Goal: Task Accomplishment & Management: Manage account settings

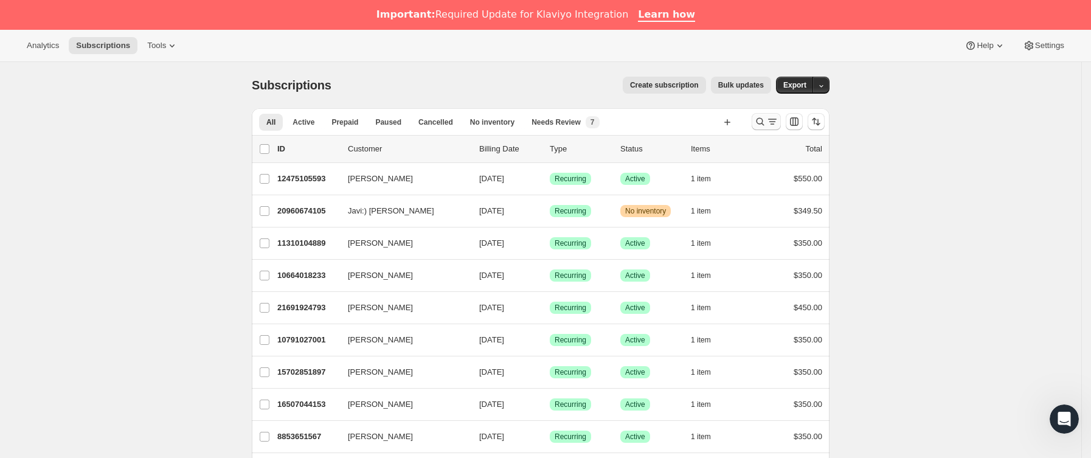
click at [765, 122] on icon "Buscar y filtrar resultados" at bounding box center [760, 122] width 12 height 12
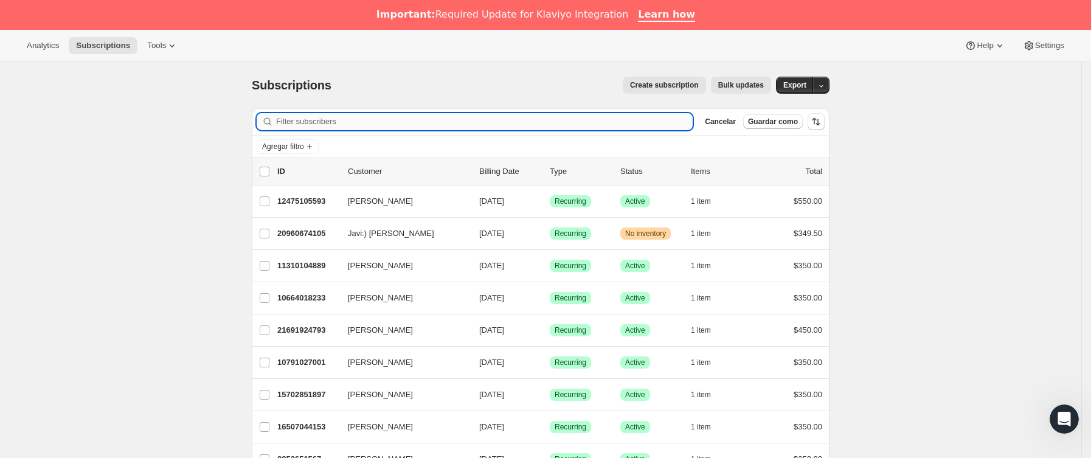
paste input "[EMAIL_ADDRESS][DOMAIN_NAME]"
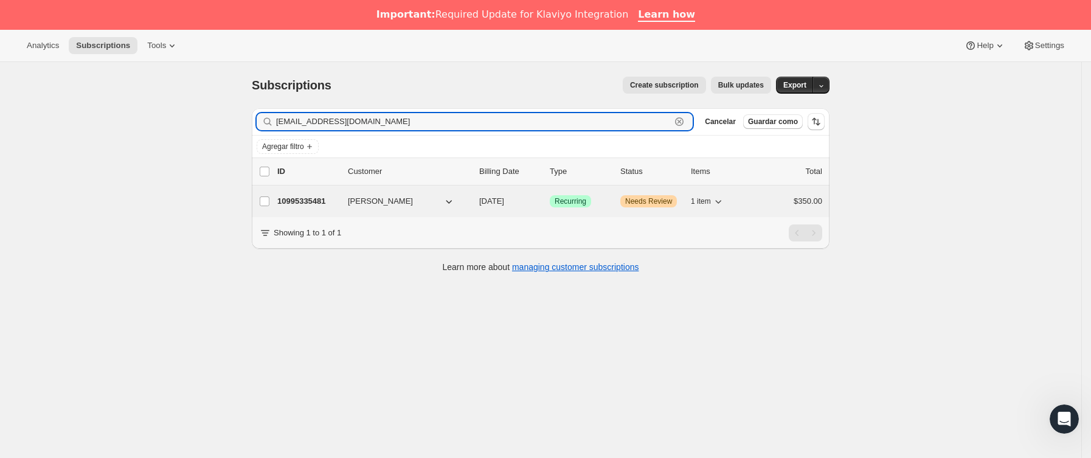
type input "[EMAIL_ADDRESS][DOMAIN_NAME]"
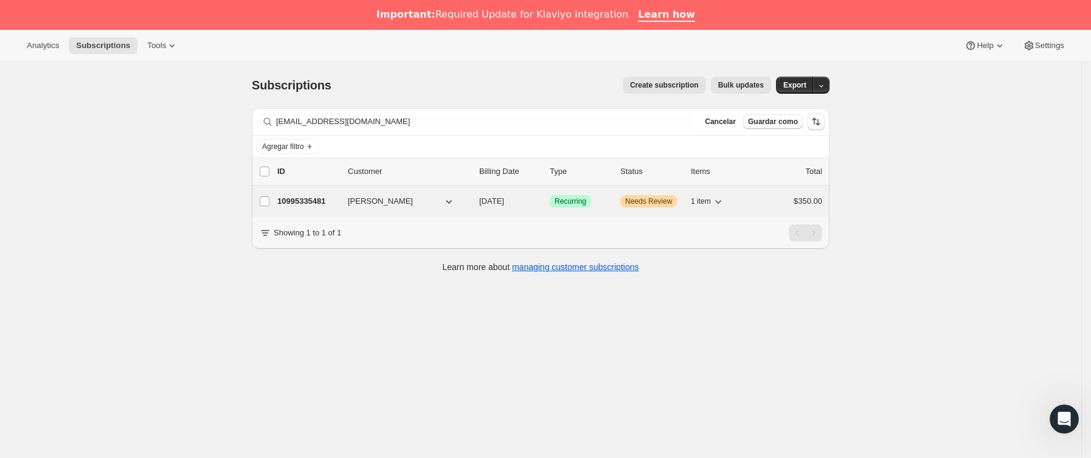
click at [338, 203] on p "10995335481" at bounding box center [307, 201] width 61 height 12
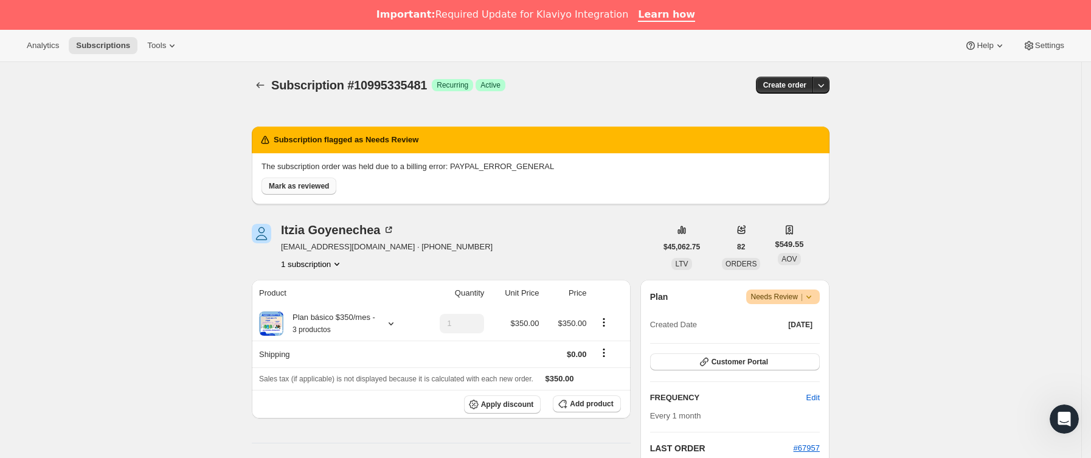
click at [318, 189] on span "Mark as reviewed" at bounding box center [299, 186] width 60 height 10
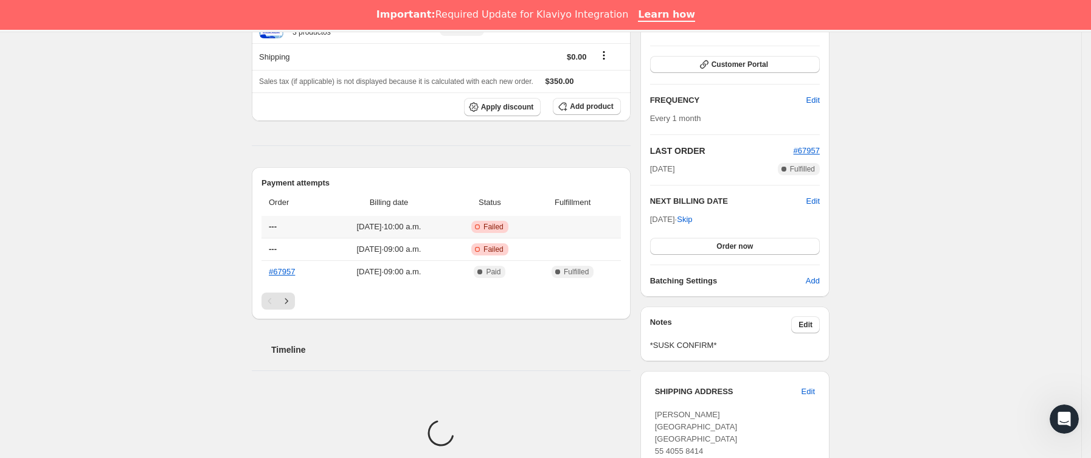
scroll to position [274, 0]
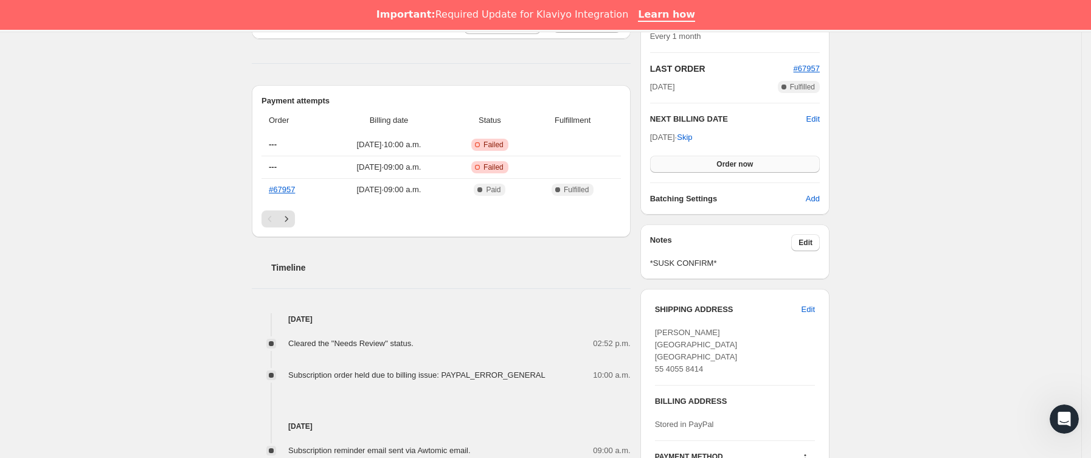
click at [732, 157] on button "Order now" at bounding box center [735, 164] width 170 height 17
click at [732, 157] on button "Click to confirm" at bounding box center [735, 164] width 170 height 17
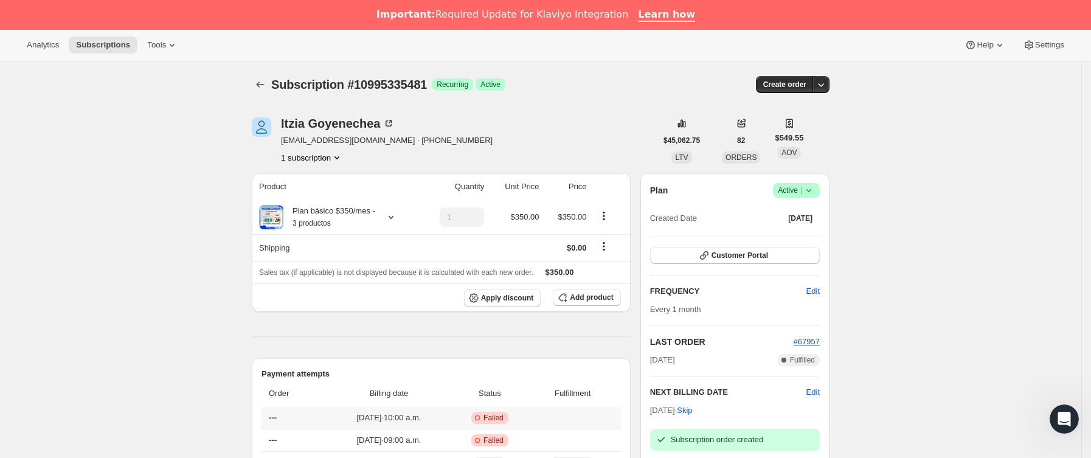
scroll to position [0, 0]
click at [811, 344] on span "#67957" at bounding box center [807, 342] width 26 height 9
click at [270, 72] on div "Subscription #10995335481. Esta página está lista Subscription #10995335481 Log…" at bounding box center [541, 85] width 578 height 46
click at [266, 90] on icon "Subscriptions" at bounding box center [260, 85] width 12 height 12
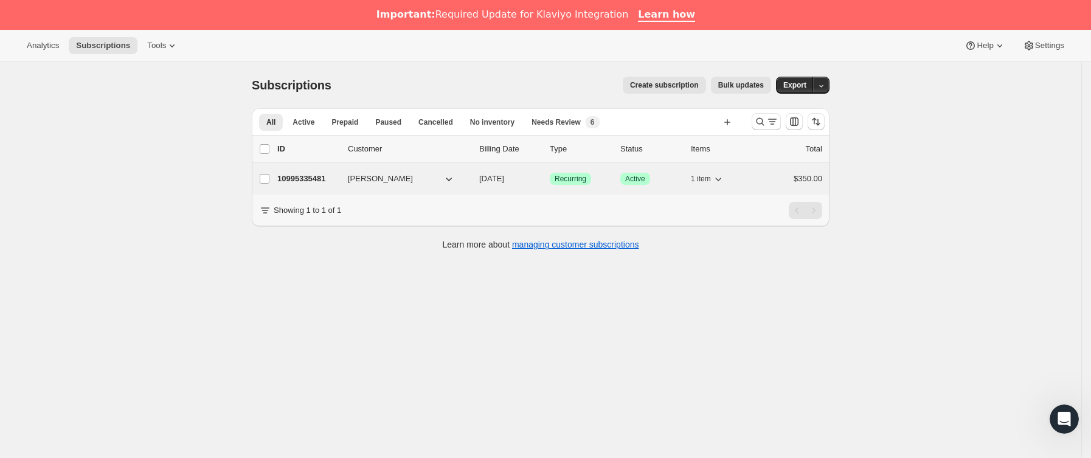
click at [347, 183] on div "10995335481 [PERSON_NAME] [DATE] Logrado Recurring Logrado Active 1 item $350.00" at bounding box center [549, 178] width 545 height 17
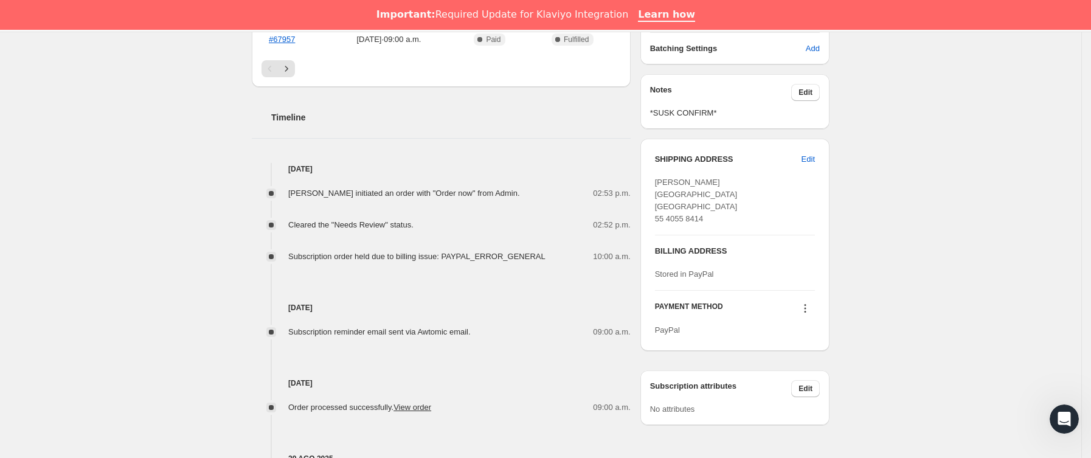
scroll to position [456, 0]
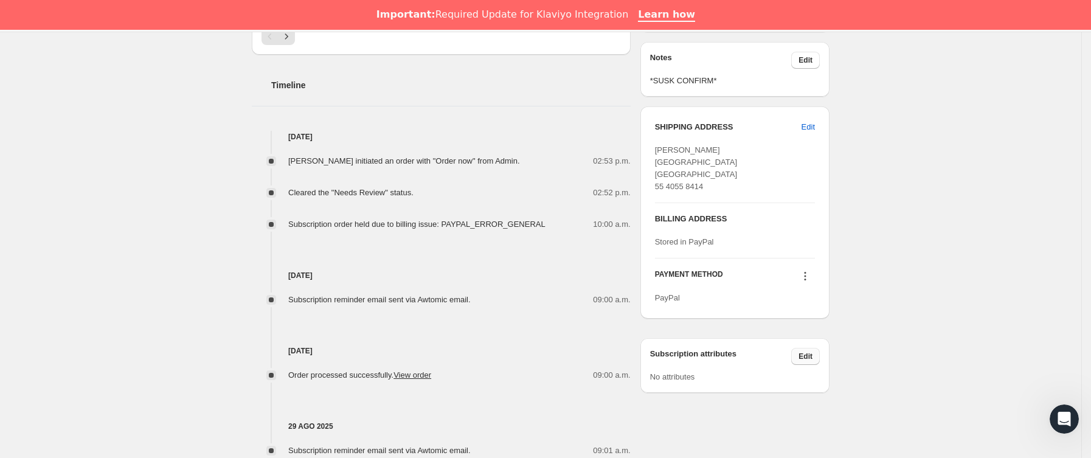
click at [818, 365] on button "Edit" at bounding box center [805, 356] width 29 height 17
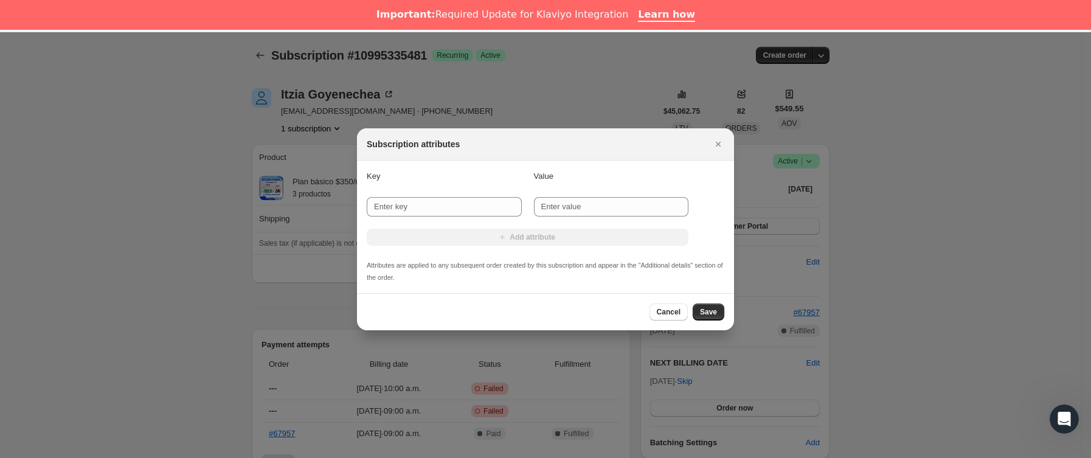
scroll to position [30, 0]
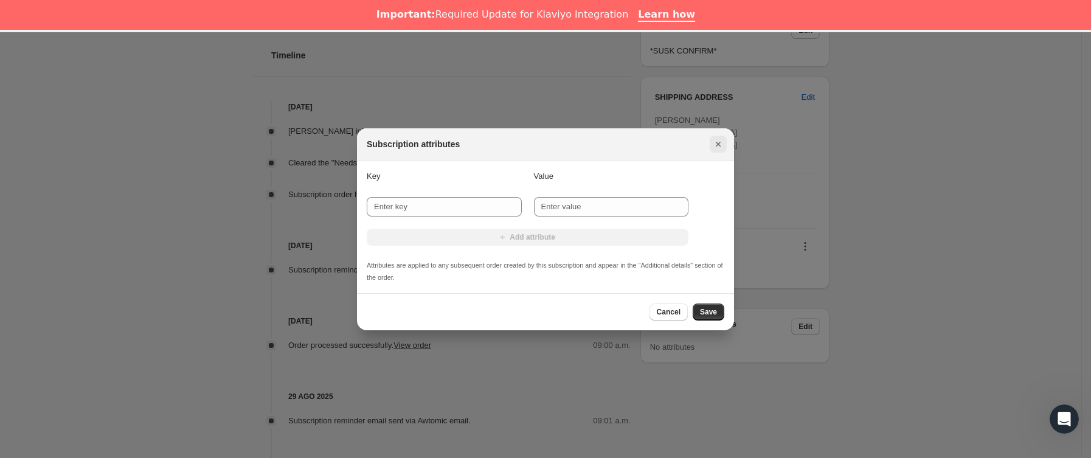
click at [723, 138] on icon "Cerrar" at bounding box center [718, 144] width 12 height 12
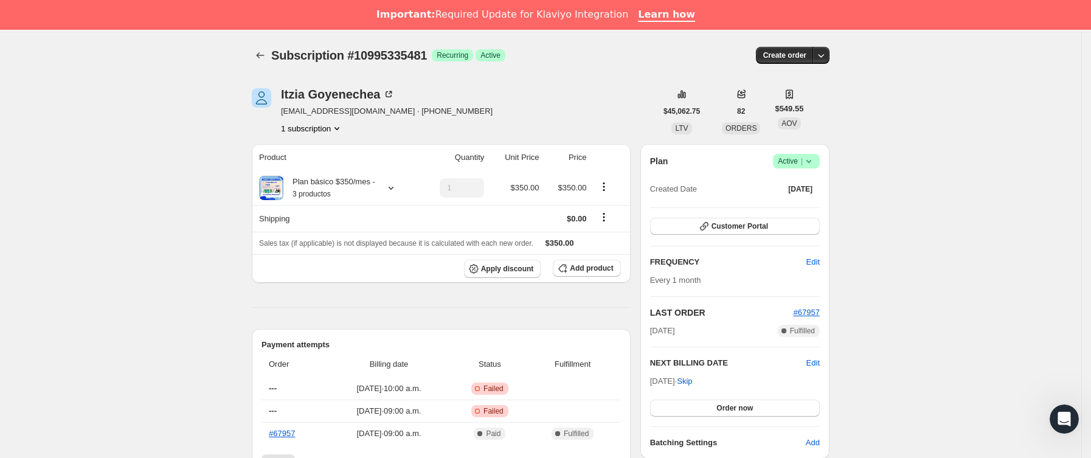
scroll to position [456, 0]
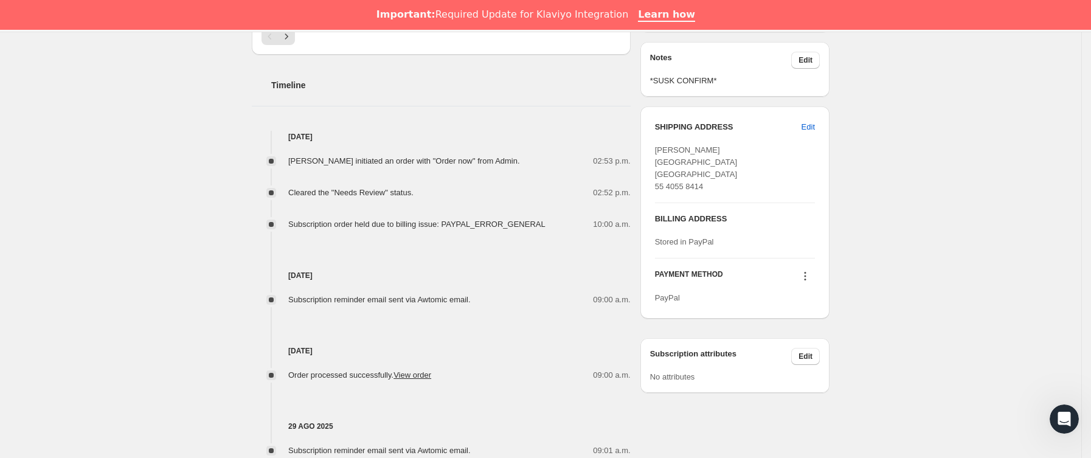
click at [805, 282] on icon at bounding box center [805, 276] width 12 height 12
click at [799, 332] on button "Send link to update card" at bounding box center [809, 325] width 92 height 19
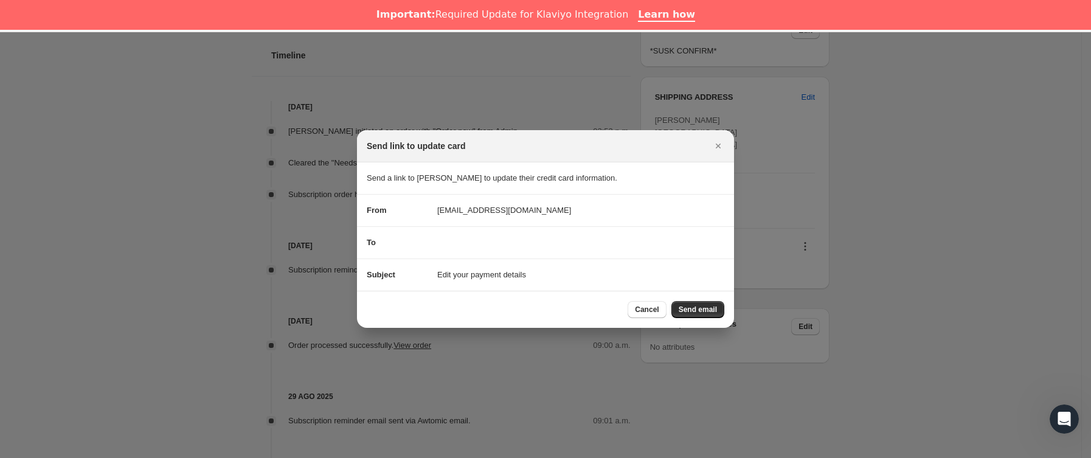
scroll to position [30, 0]
drag, startPoint x: 720, startPoint y: 309, endPoint x: 711, endPoint y: 305, distance: 10.1
click at [712, 305] on button "Send email" at bounding box center [698, 309] width 53 height 17
click at [711, 305] on div "Cancel Cargando Send email" at bounding box center [676, 309] width 97 height 17
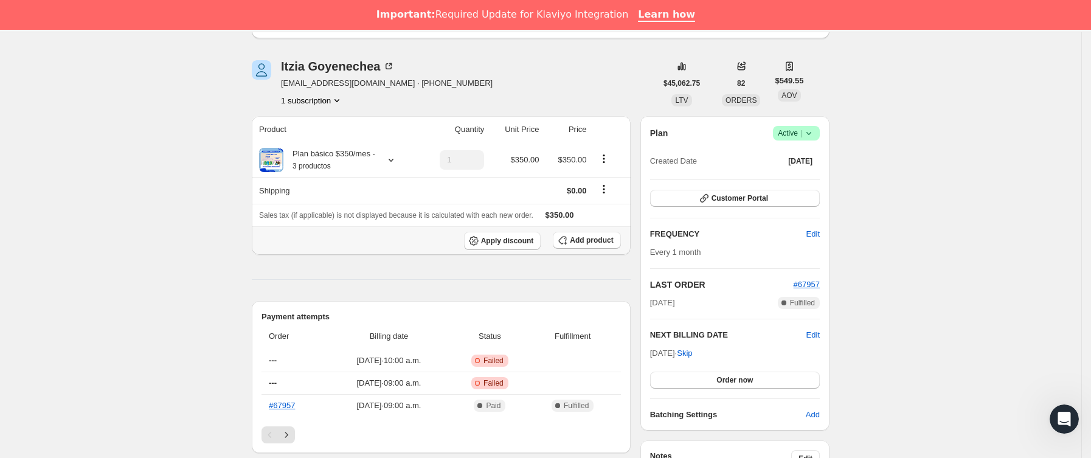
scroll to position [0, 0]
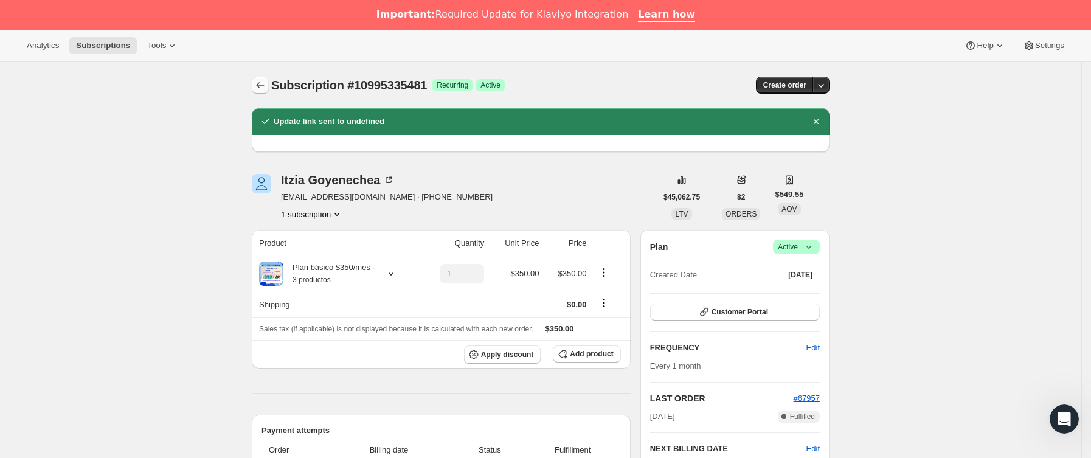
click at [263, 88] on icon "Subscriptions" at bounding box center [261, 86] width 8 height 6
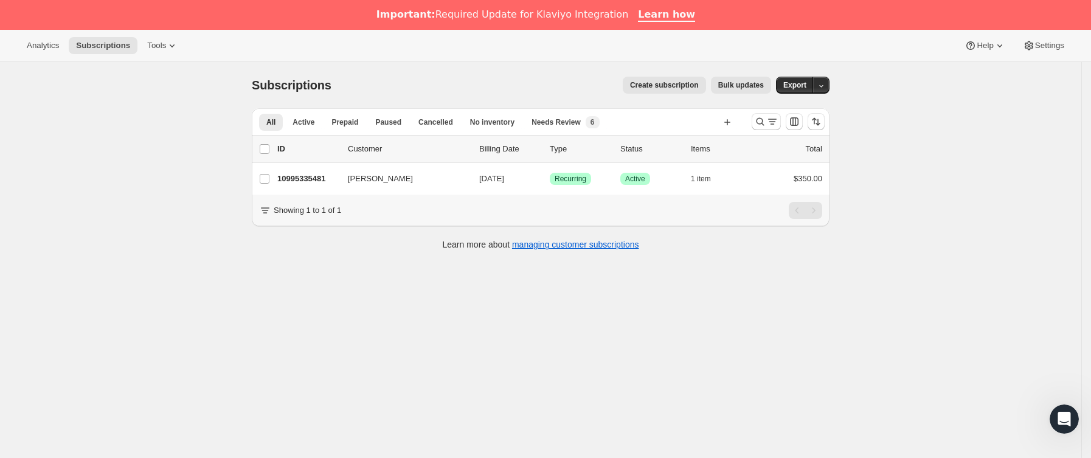
click at [757, 113] on div at bounding box center [766, 121] width 29 height 17
click at [765, 119] on icon "Buscar y filtrar resultados" at bounding box center [760, 122] width 12 height 12
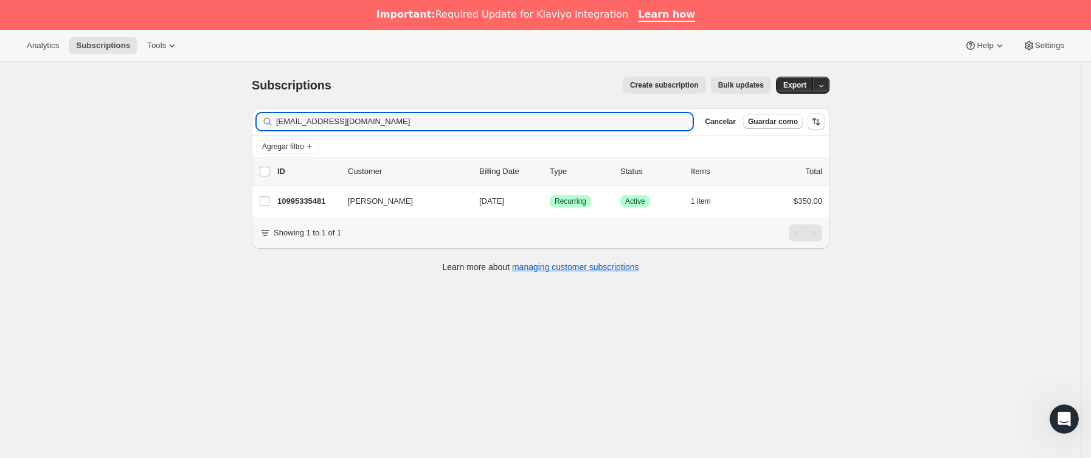
click at [38, 139] on div "Subscriptions. Esta página está lista Subscriptions Create subscription Bulk up…" at bounding box center [541, 291] width 1082 height 458
type input "[EMAIL_ADDRESS][DOMAIN_NAME]"
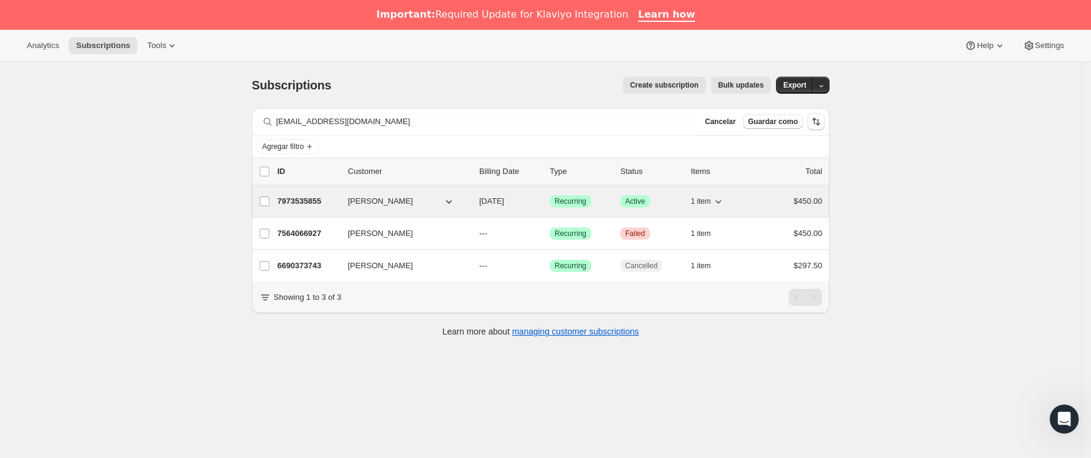
click at [338, 197] on p "7973535855" at bounding box center [307, 201] width 61 height 12
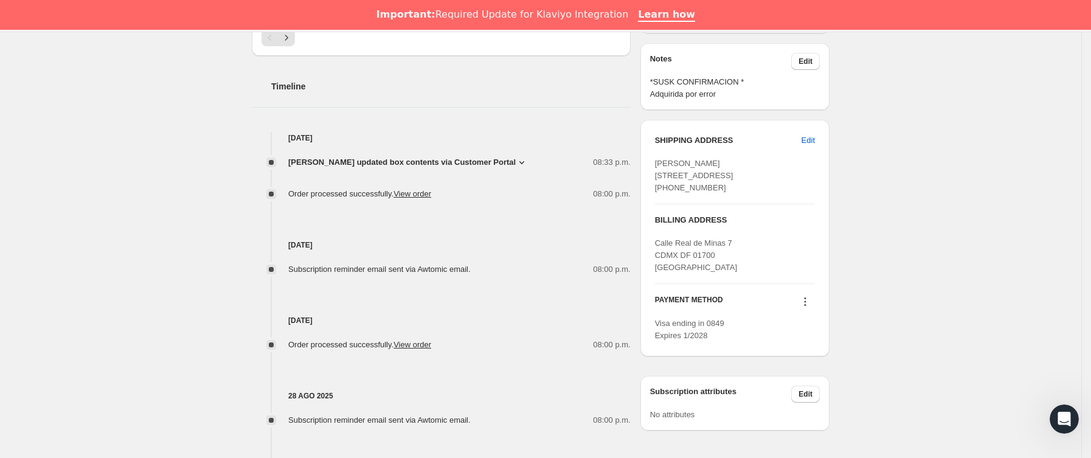
scroll to position [456, 0]
click at [462, 161] on span "[PERSON_NAME] updated box contents via Customer Portal" at bounding box center [402, 161] width 228 height 12
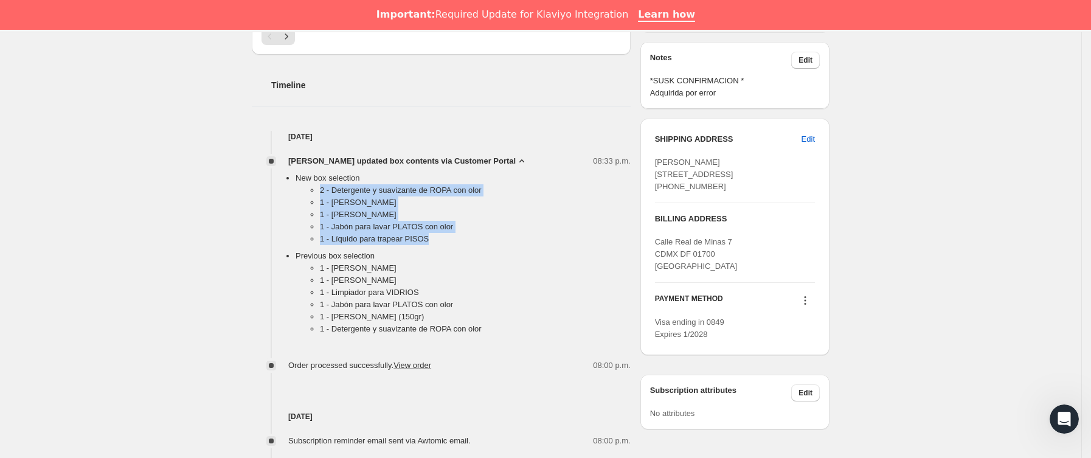
drag, startPoint x: 318, startPoint y: 194, endPoint x: 481, endPoint y: 242, distance: 169.2
click at [481, 242] on ul "2 - Detergente y suavizante de ROPA con olor 1 - Jabón Cuerpo 1 - [PERSON_NAME]…" at bounding box center [463, 217] width 335 height 66
copy ul "2 - Detergente y suavizante de ROPA con olor 1 - Jabón Cuerpo 1 - [PERSON_NAME]…"
